Goal: Task Accomplishment & Management: Use online tool/utility

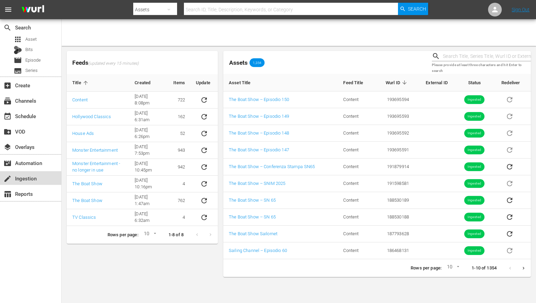
click at [18, 180] on div "create Ingestion" at bounding box center [19, 177] width 38 height 6
click at [206, 95] on button "sticky table" at bounding box center [204, 100] width 16 height 16
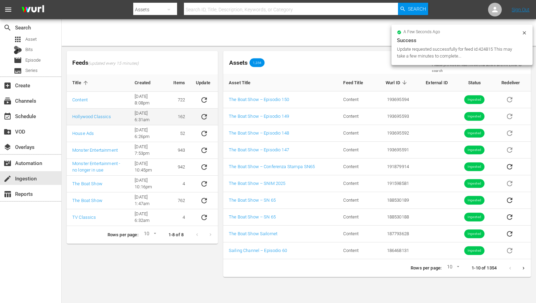
click at [205, 120] on icon "sticky table" at bounding box center [204, 117] width 8 height 8
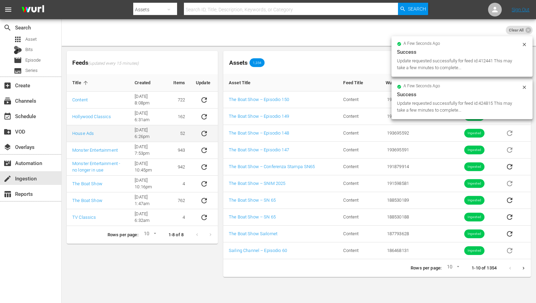
drag, startPoint x: 205, startPoint y: 132, endPoint x: 206, endPoint y: 138, distance: 6.2
click at [205, 132] on icon "sticky table" at bounding box center [204, 133] width 8 height 8
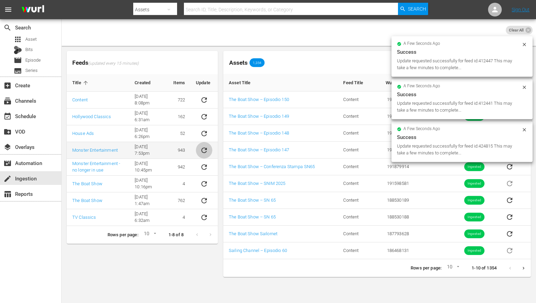
click at [206, 147] on icon "sticky table" at bounding box center [204, 150] width 8 height 8
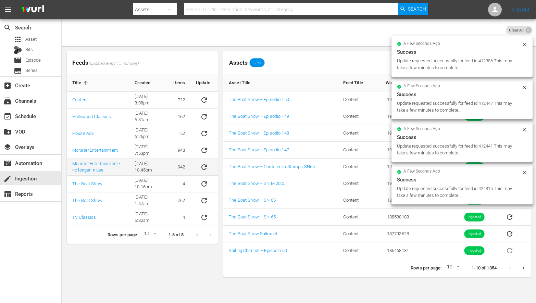
click at [204, 168] on icon "sticky table" at bounding box center [204, 167] width 8 height 8
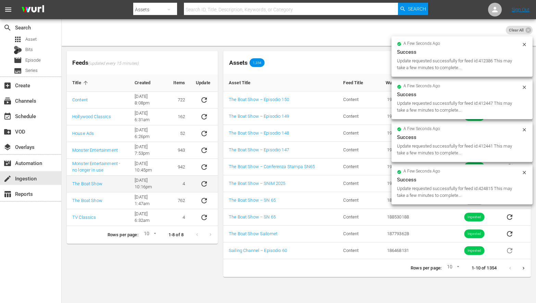
click at [205, 186] on icon "sticky table" at bounding box center [203, 183] width 5 height 5
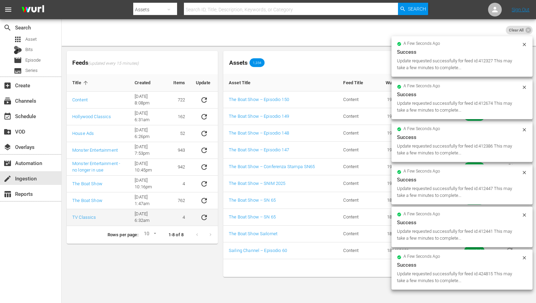
drag, startPoint x: 206, startPoint y: 200, endPoint x: 204, endPoint y: 209, distance: 9.3
click at [206, 200] on icon "sticky table" at bounding box center [203, 200] width 5 height 5
click at [205, 215] on icon "sticky table" at bounding box center [203, 217] width 5 height 5
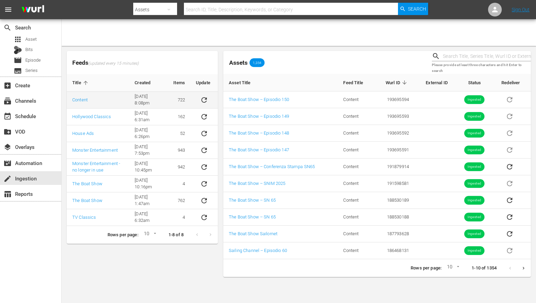
click at [205, 97] on icon "sticky table" at bounding box center [204, 100] width 8 height 8
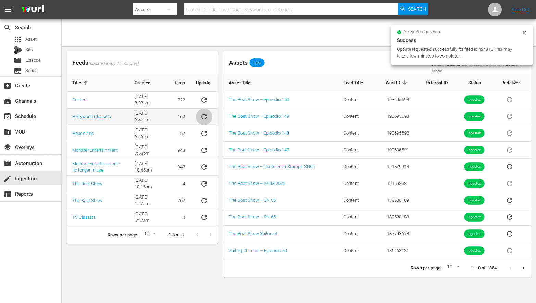
click at [204, 115] on icon "sticky table" at bounding box center [204, 117] width 8 height 8
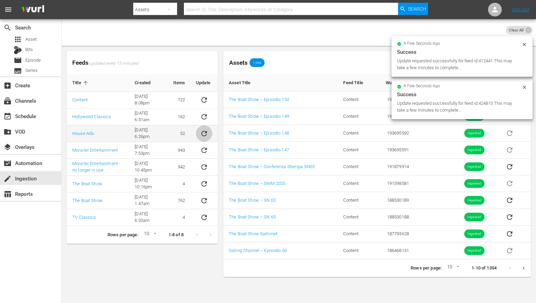
click at [204, 133] on icon "sticky table" at bounding box center [204, 133] width 8 height 8
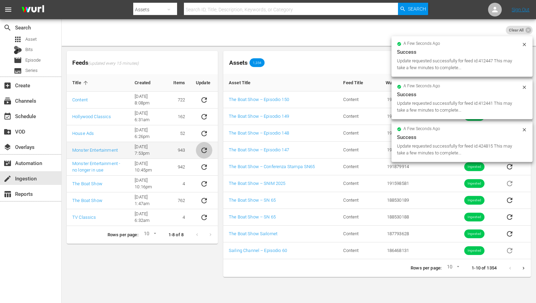
click at [202, 149] on icon "sticky table" at bounding box center [204, 150] width 8 height 8
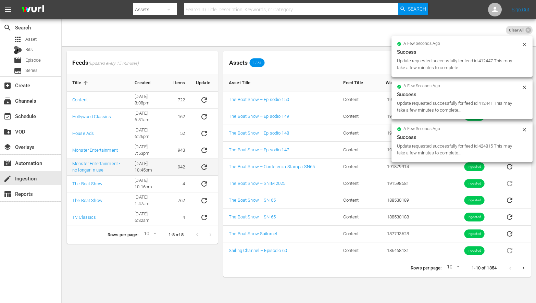
click at [203, 166] on icon "sticky table" at bounding box center [204, 167] width 8 height 8
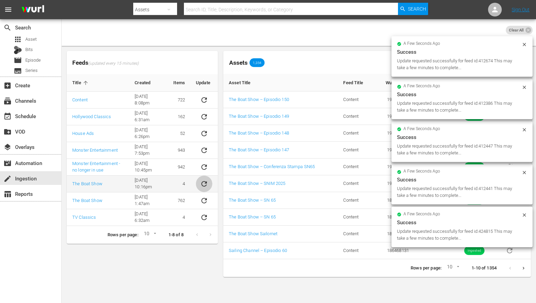
click at [201, 182] on icon "sticky table" at bounding box center [204, 184] width 8 height 8
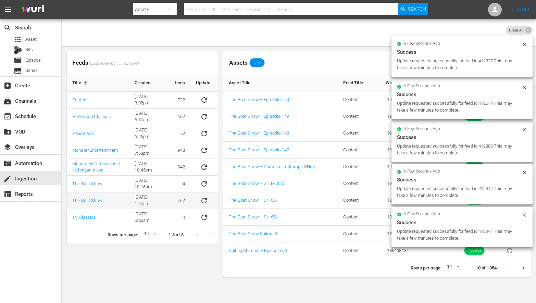
click at [204, 199] on icon "sticky table" at bounding box center [204, 201] width 8 height 8
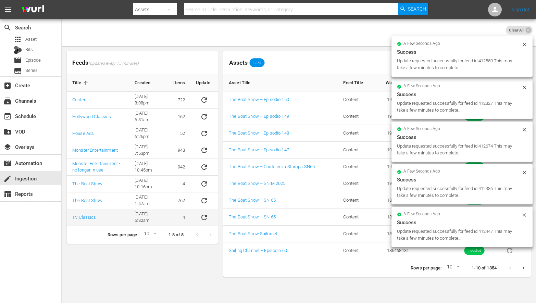
click at [204, 218] on icon "sticky table" at bounding box center [204, 217] width 8 height 8
